Goal: Task Accomplishment & Management: Complete application form

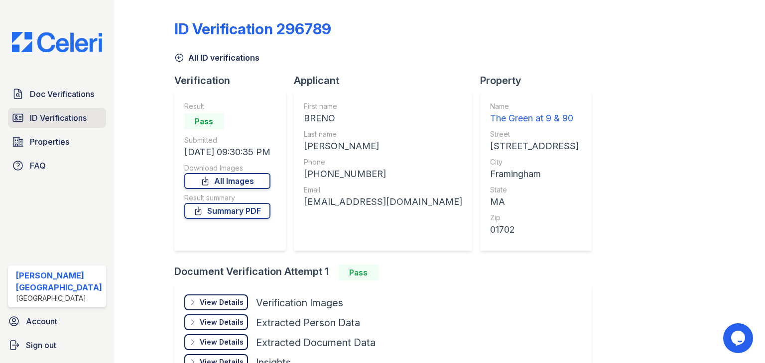
click at [48, 115] on span "ID Verifications" at bounding box center [58, 118] width 57 height 12
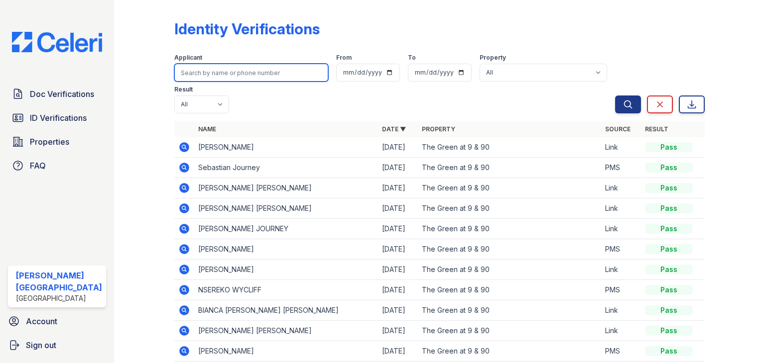
click at [225, 74] on input "search" at bounding box center [251, 73] width 154 height 18
type input "[PERSON_NAME]"
click at [615, 96] on button "Search" at bounding box center [628, 105] width 26 height 18
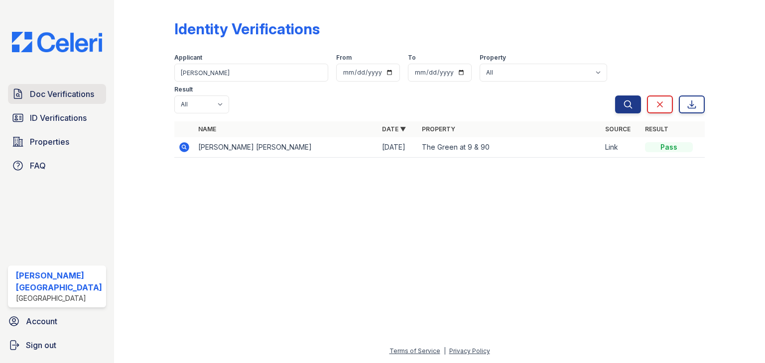
click at [78, 95] on span "Doc Verifications" at bounding box center [62, 94] width 64 height 12
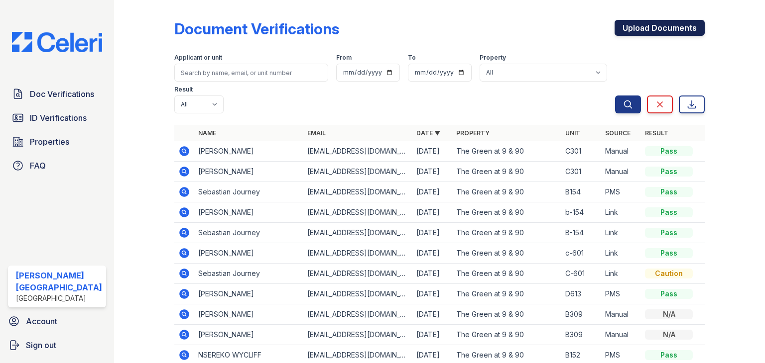
click at [673, 30] on link "Upload Documents" at bounding box center [659, 28] width 90 height 16
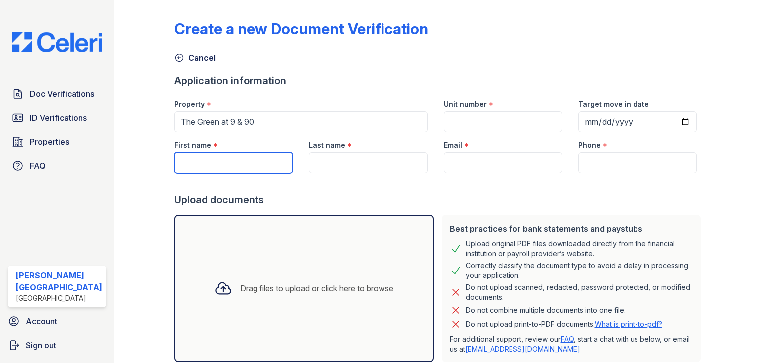
click at [217, 163] on input "First name" at bounding box center [233, 162] width 118 height 21
type input "[PERSON_NAME]"
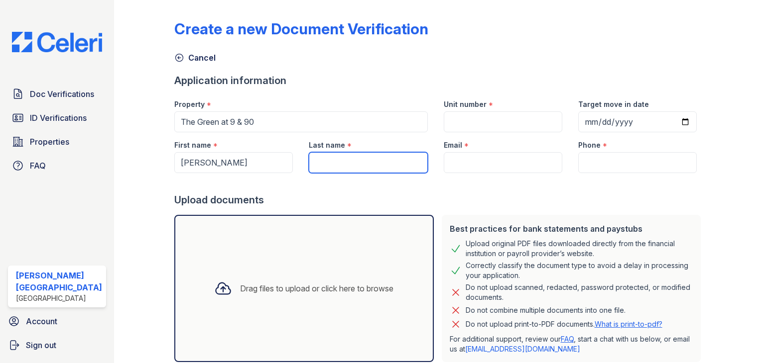
click at [313, 156] on input "Last name" at bounding box center [368, 162] width 118 height 21
type input "[PERSON_NAME] [PERSON_NAME]"
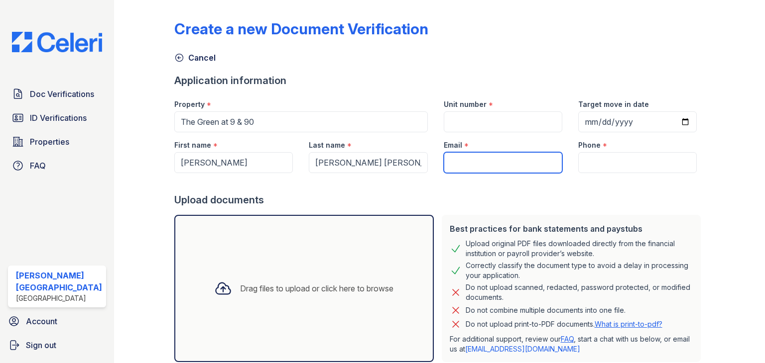
click at [468, 162] on input "Email" at bounding box center [503, 162] width 118 height 21
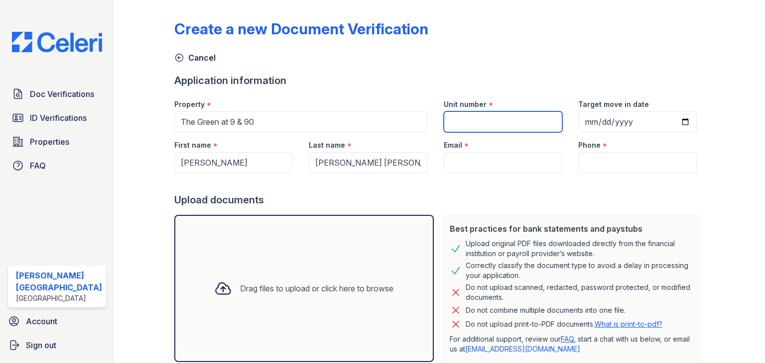
click at [464, 123] on input "Unit number" at bounding box center [503, 122] width 118 height 21
type input "A414"
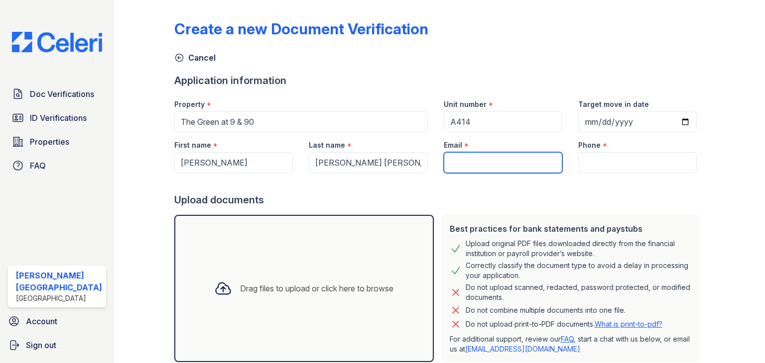
click at [486, 164] on input "Email" at bounding box center [503, 162] width 118 height 21
paste input "[EMAIL_ADDRESS][DOMAIN_NAME]"
type input "[EMAIL_ADDRESS][DOMAIN_NAME]"
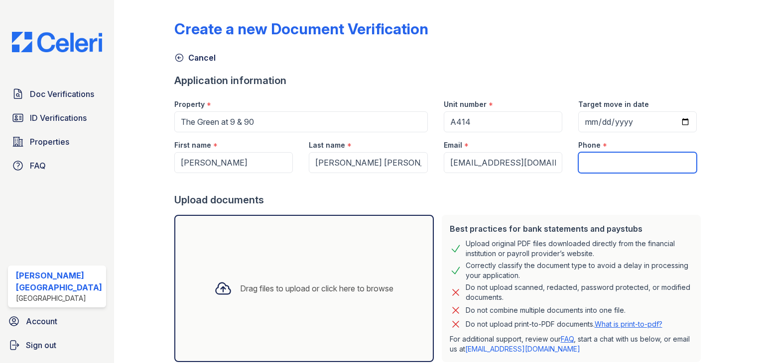
click at [589, 158] on input "Phone" at bounding box center [637, 162] width 118 height 21
paste input "[PHONE_NUMBER]"
type input "[PHONE_NUMBER]"
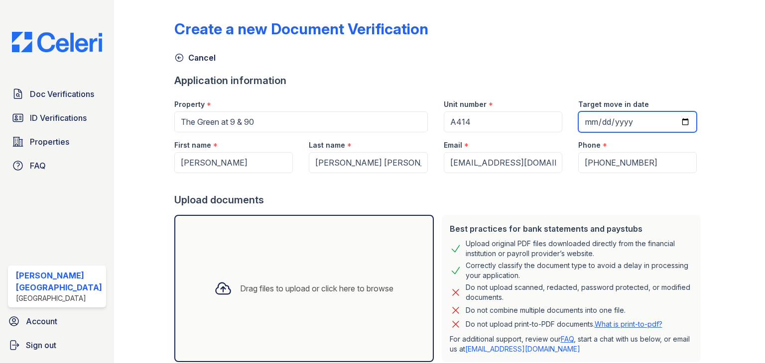
click at [587, 119] on input "Target move in date" at bounding box center [637, 122] width 118 height 21
drag, startPoint x: 591, startPoint y: 124, endPoint x: 588, endPoint y: 118, distance: 6.5
click at [588, 118] on input "Target move in date" at bounding box center [637, 122] width 118 height 21
type input "[DATE]"
click at [518, 66] on div "Create a new Document Verification Cancel Application information Property * Th…" at bounding box center [439, 198] width 530 height 388
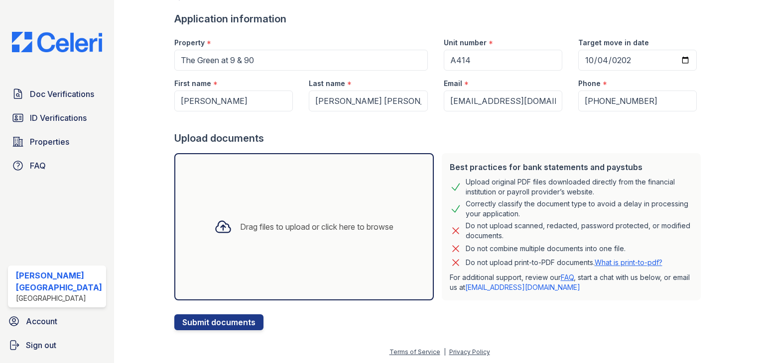
scroll to position [62, 0]
click at [256, 233] on div "Drag files to upload or click here to browse" at bounding box center [303, 227] width 195 height 34
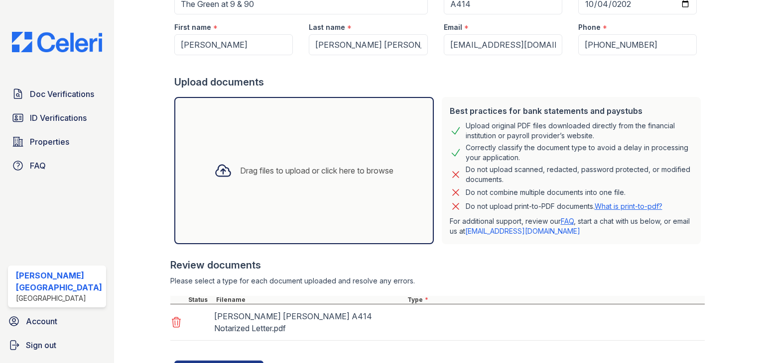
scroll to position [165, 0]
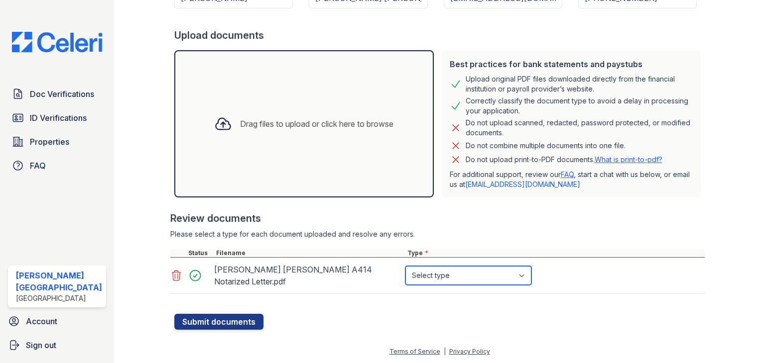
click at [458, 278] on select "Select type Paystub Bank Statement Offer Letter Tax Documents Benefit Award Let…" at bounding box center [468, 275] width 126 height 19
select select "other"
click at [405, 266] on select "Select type Paystub Bank Statement Offer Letter Tax Documents Benefit Award Let…" at bounding box center [468, 275] width 126 height 19
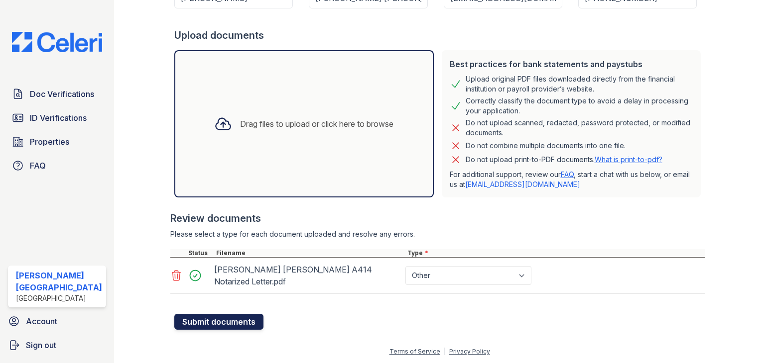
click at [211, 320] on button "Submit documents" at bounding box center [218, 322] width 89 height 16
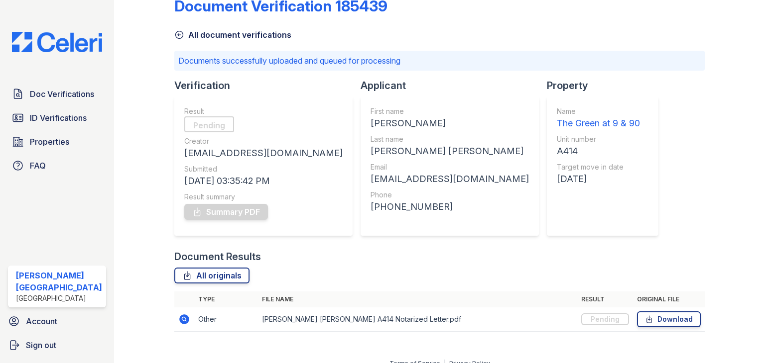
scroll to position [35, 0]
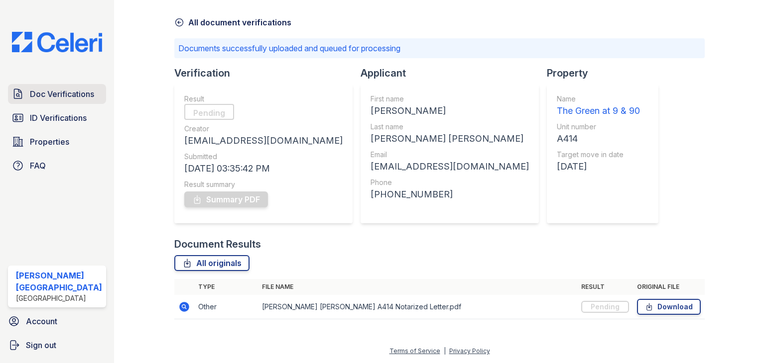
click at [54, 90] on span "Doc Verifications" at bounding box center [62, 94] width 64 height 12
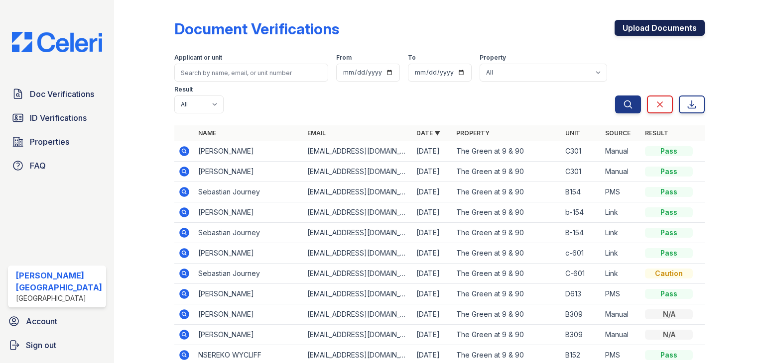
click at [647, 26] on link "Upload Documents" at bounding box center [659, 28] width 90 height 16
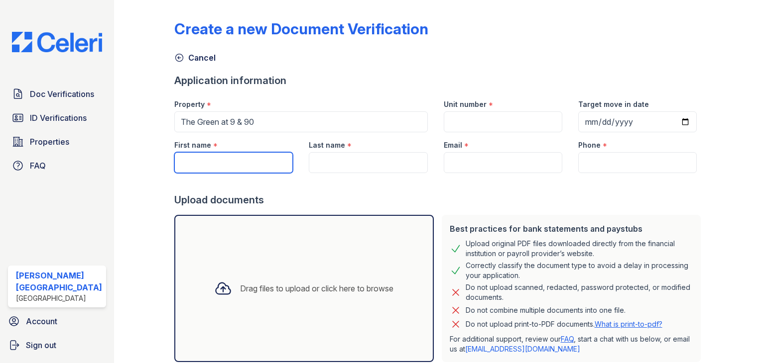
click at [191, 165] on input "First name" at bounding box center [233, 162] width 118 height 21
paste input "[PERSON_NAME] [PERSON_NAME]"
drag, startPoint x: 203, startPoint y: 164, endPoint x: 321, endPoint y: 160, distance: 118.0
click at [321, 160] on div "First name * [PERSON_NAME] [PERSON_NAME] Last name * Email * Phone *" at bounding box center [435, 152] width 538 height 41
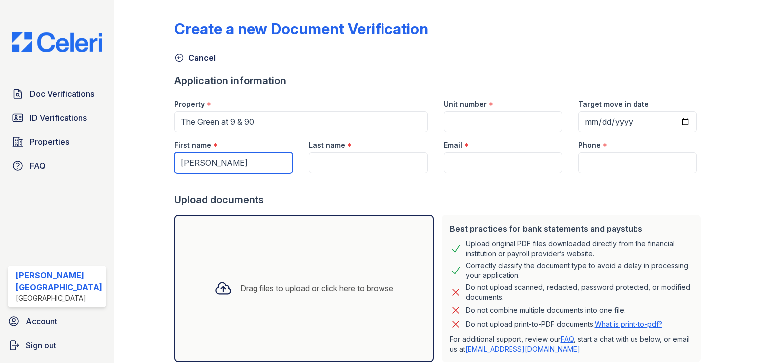
scroll to position [0, 0]
type input "[PERSON_NAME]"
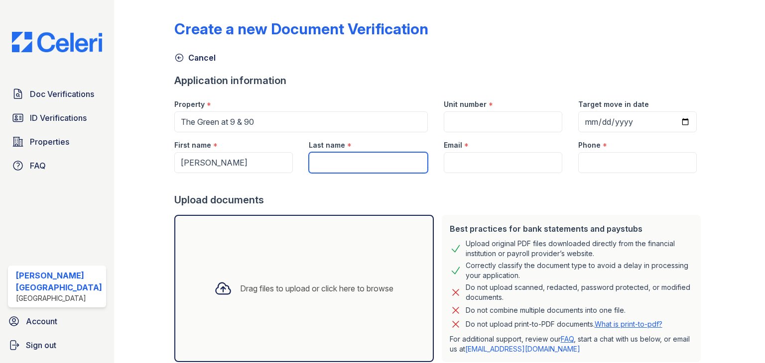
drag, startPoint x: 309, startPoint y: 155, endPoint x: 311, endPoint y: 160, distance: 5.4
click at [309, 155] on input "Last name" at bounding box center [368, 162] width 118 height 21
paste input "[PERSON_NAME]"
type input "[PERSON_NAME]"
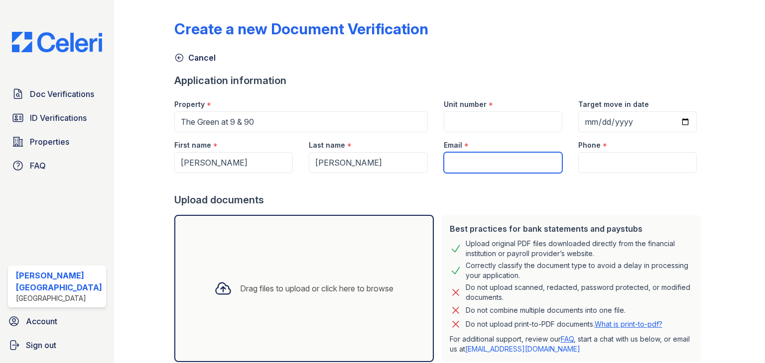
click at [465, 159] on input "Email" at bounding box center [503, 162] width 118 height 21
paste input "[EMAIL_ADDRESS][DOMAIN_NAME]"
type input "[EMAIL_ADDRESS][DOMAIN_NAME]"
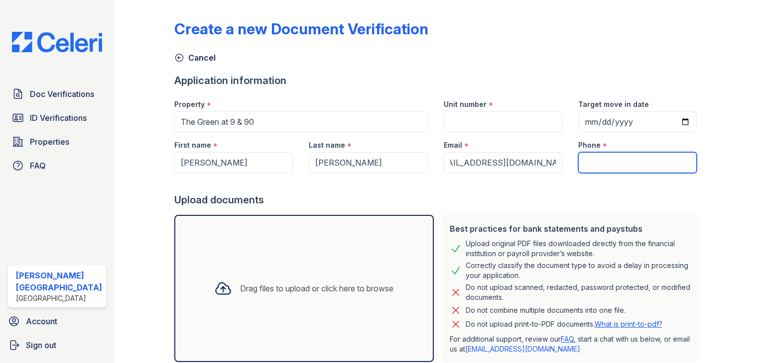
click at [586, 158] on input "Phone" at bounding box center [637, 162] width 118 height 21
paste input "[PHONE_NUMBER]"
type input "[PHONE_NUMBER]"
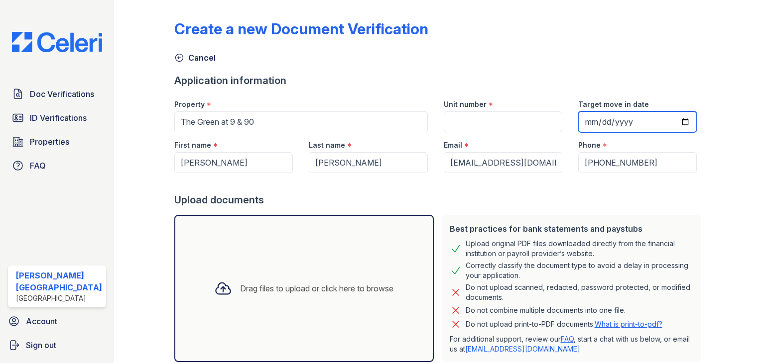
click at [587, 118] on input "Target move in date" at bounding box center [637, 122] width 118 height 21
type input "[DATE]"
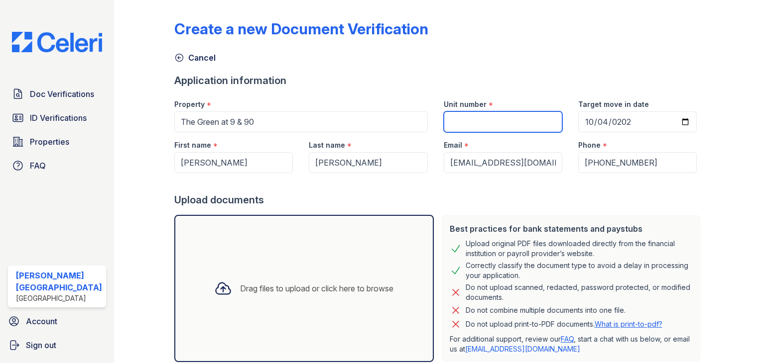
click at [470, 122] on input "Unit number" at bounding box center [503, 122] width 118 height 21
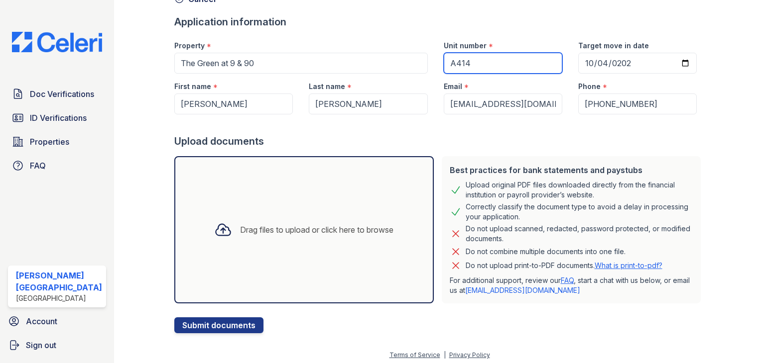
scroll to position [62, 0]
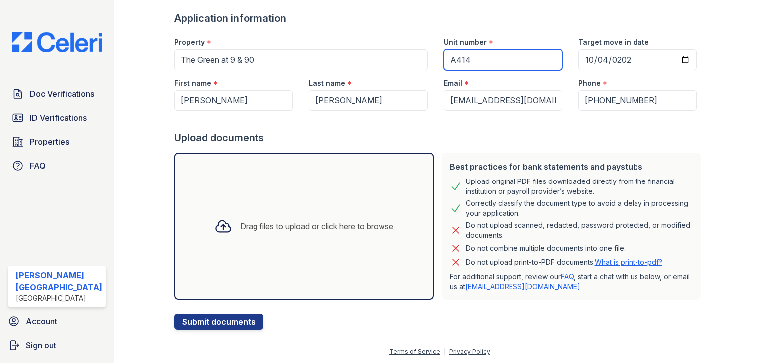
type input "A414"
click at [273, 215] on div "Drag files to upload or click here to browse" at bounding box center [303, 227] width 195 height 34
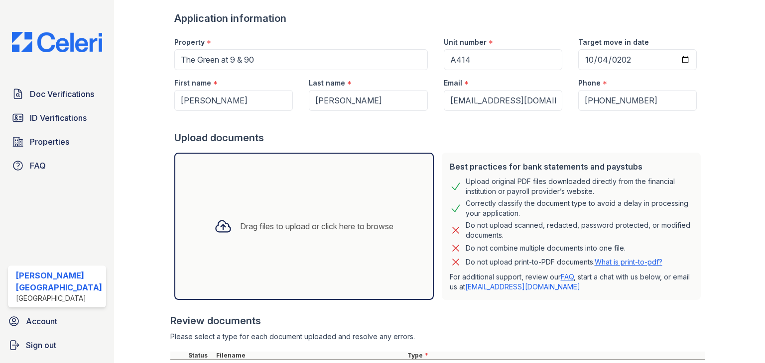
scroll to position [165, 0]
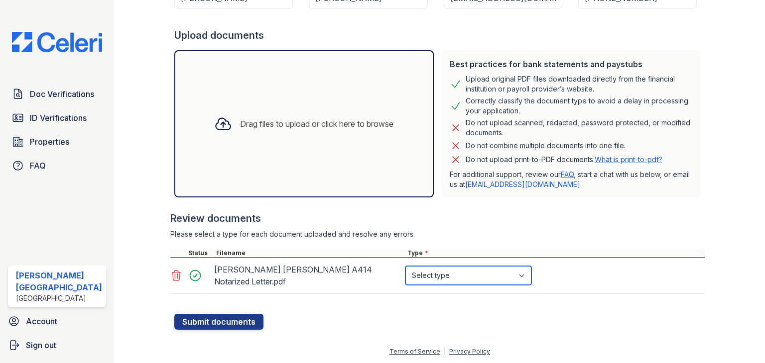
click at [490, 277] on select "Select type Paystub Bank Statement Offer Letter Tax Documents Benefit Award Let…" at bounding box center [468, 275] width 126 height 19
select select "other"
click at [405, 266] on select "Select type Paystub Bank Statement Offer Letter Tax Documents Benefit Award Let…" at bounding box center [468, 275] width 126 height 19
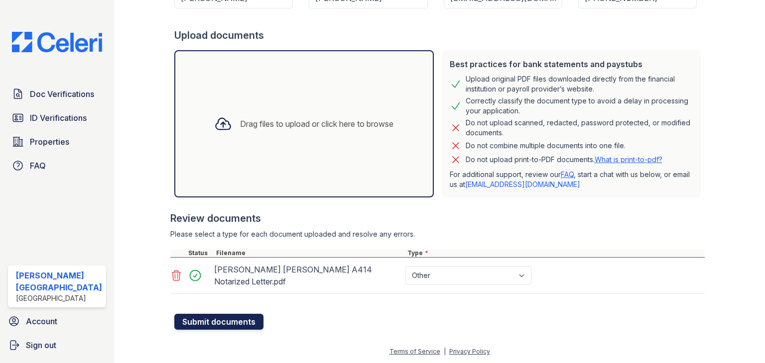
click at [227, 324] on button "Submit documents" at bounding box center [218, 322] width 89 height 16
